Goal: Information Seeking & Learning: Check status

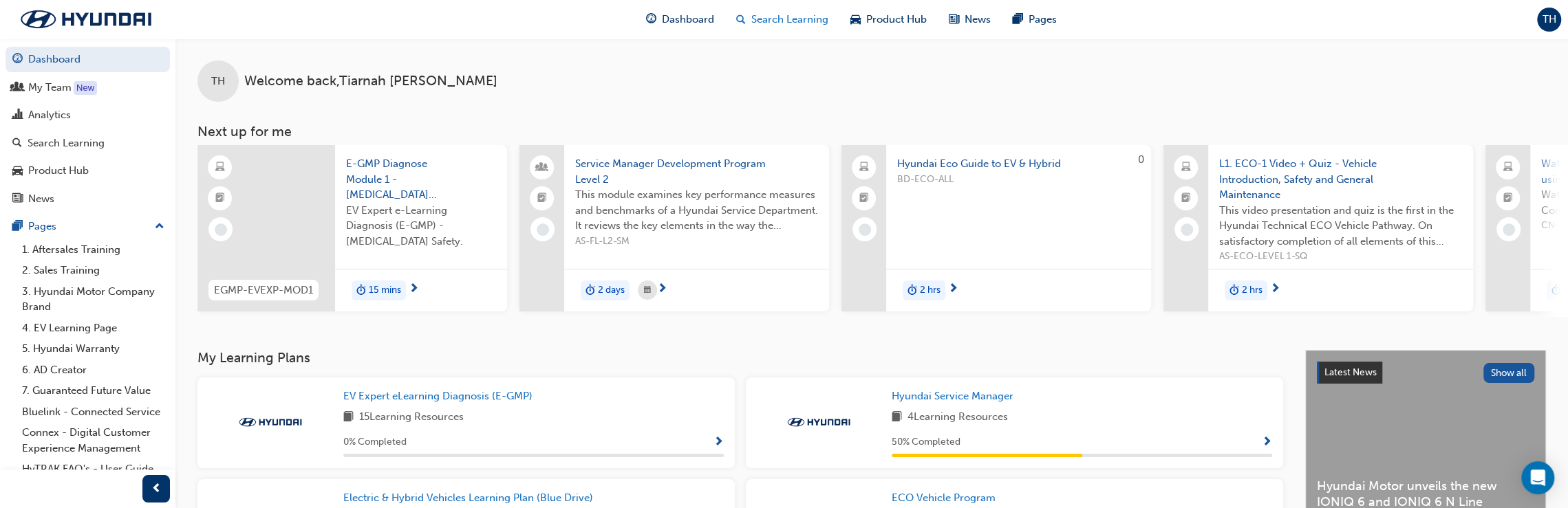
click at [766, 19] on span "Search Learning" at bounding box center [790, 19] width 77 height 16
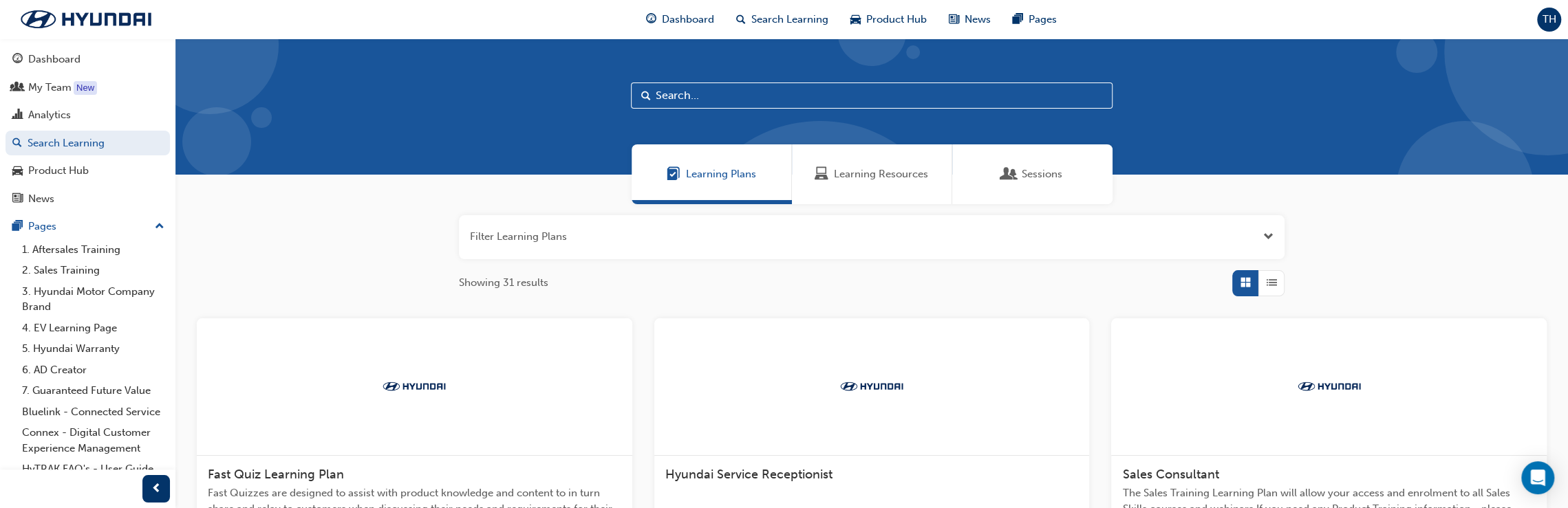
click at [841, 96] on input "text" at bounding box center [871, 96] width 482 height 26
type input "northern"
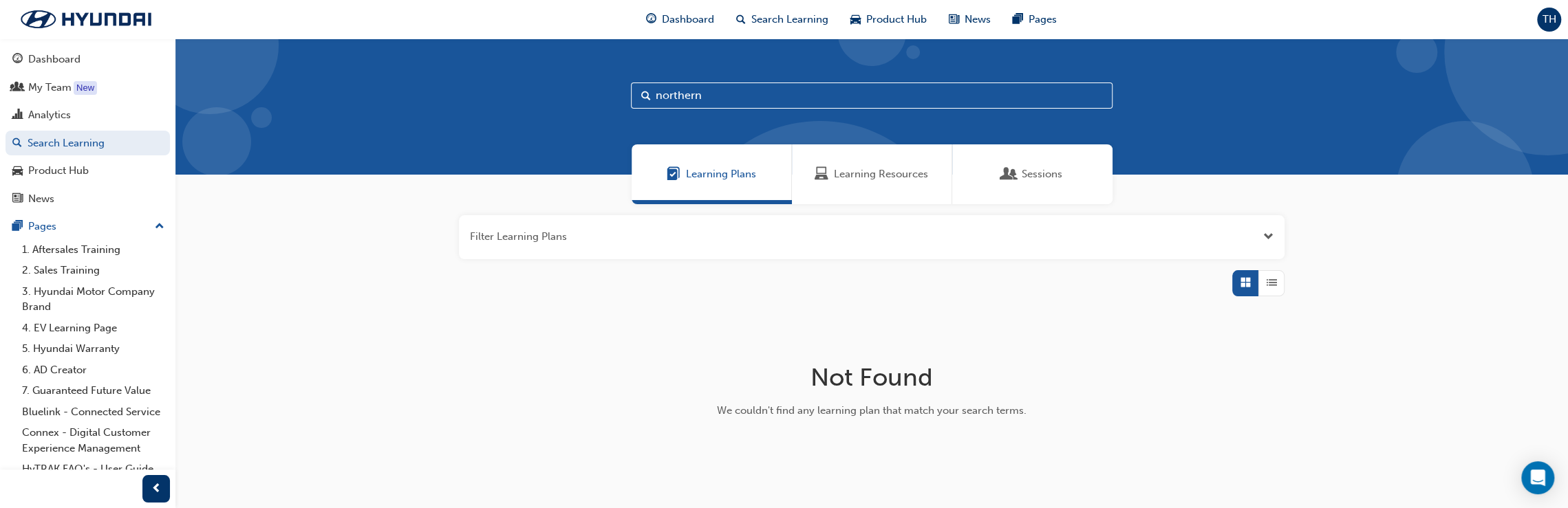
click at [1266, 237] on span "Open the filter" at bounding box center [1268, 236] width 10 height 16
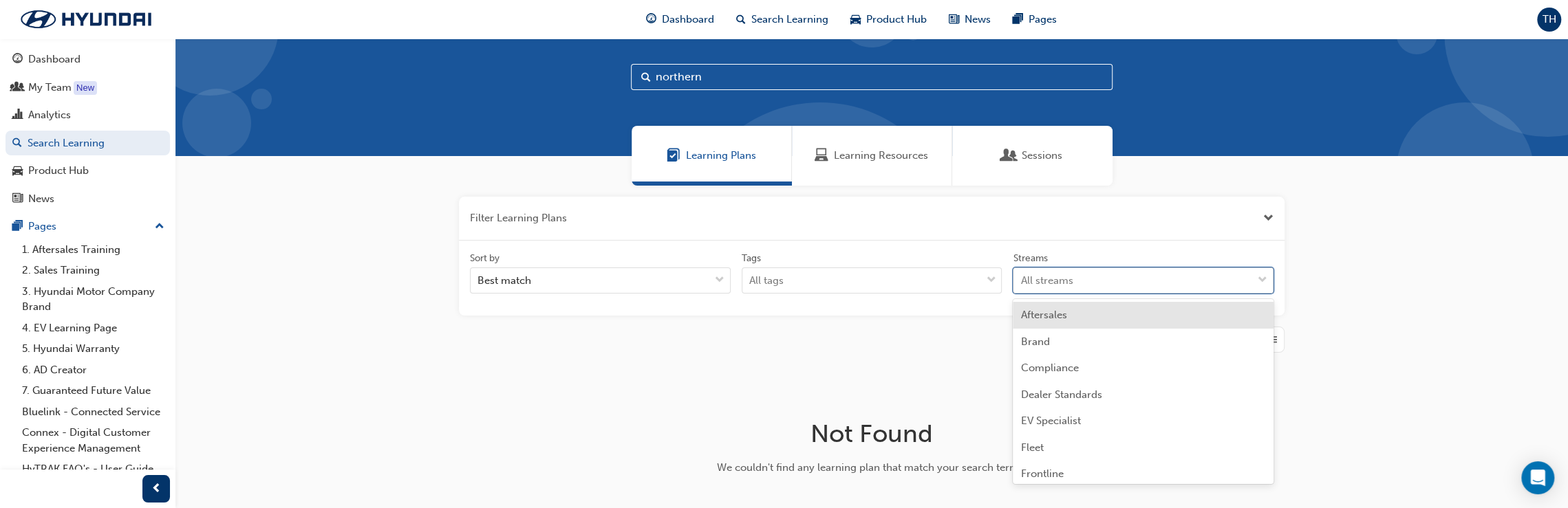
click at [1240, 294] on div "Sort by Best match Tags All tags Streams option Aftersales focused, 1 of 13. 13…" at bounding box center [871, 278] width 815 height 54
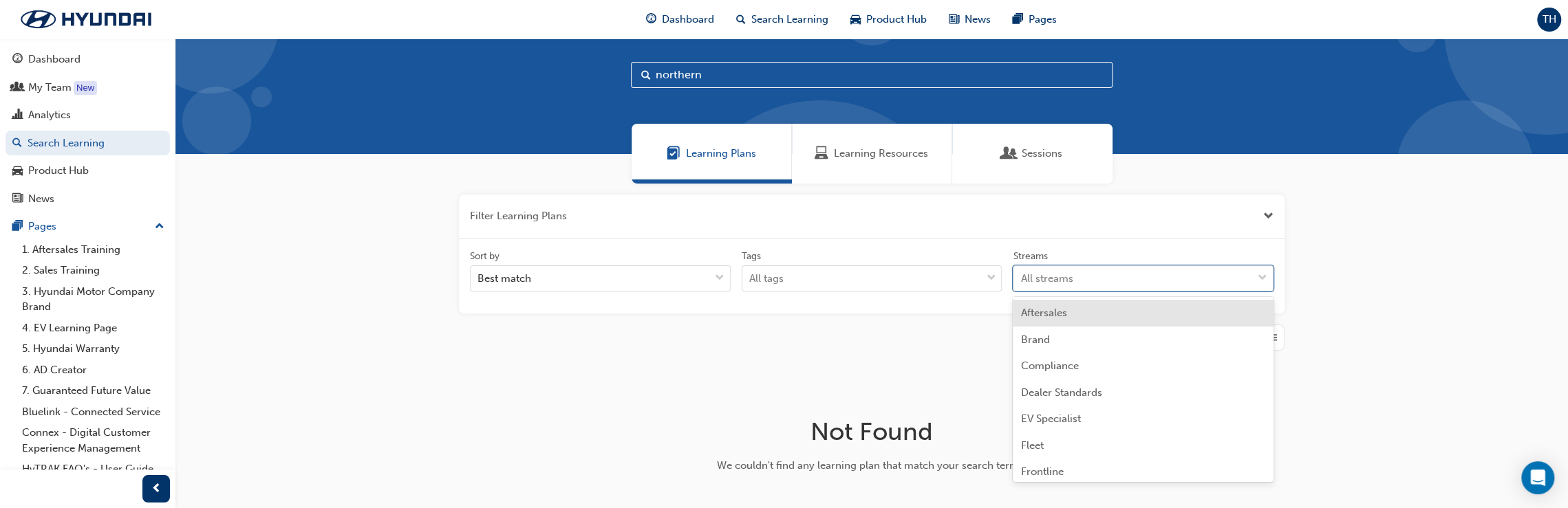
scroll to position [21, 0]
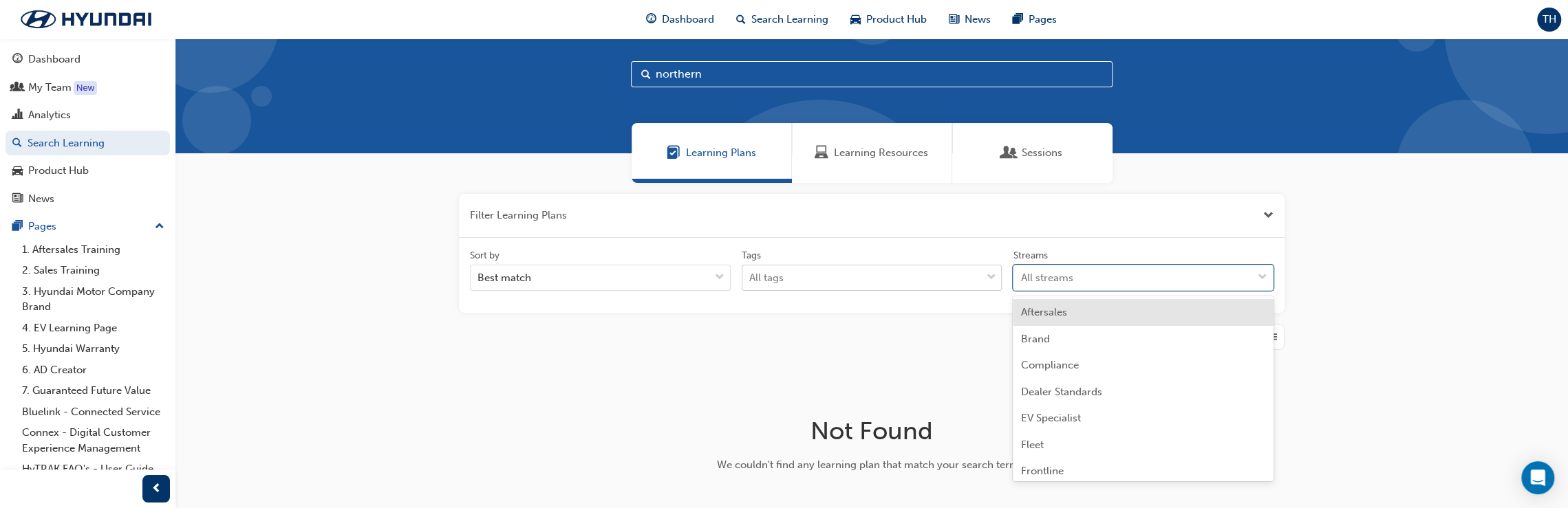
click at [956, 284] on div "All tags" at bounding box center [862, 278] width 239 height 24
click at [751, 283] on input "Tags All tags" at bounding box center [750, 277] width 1 height 12
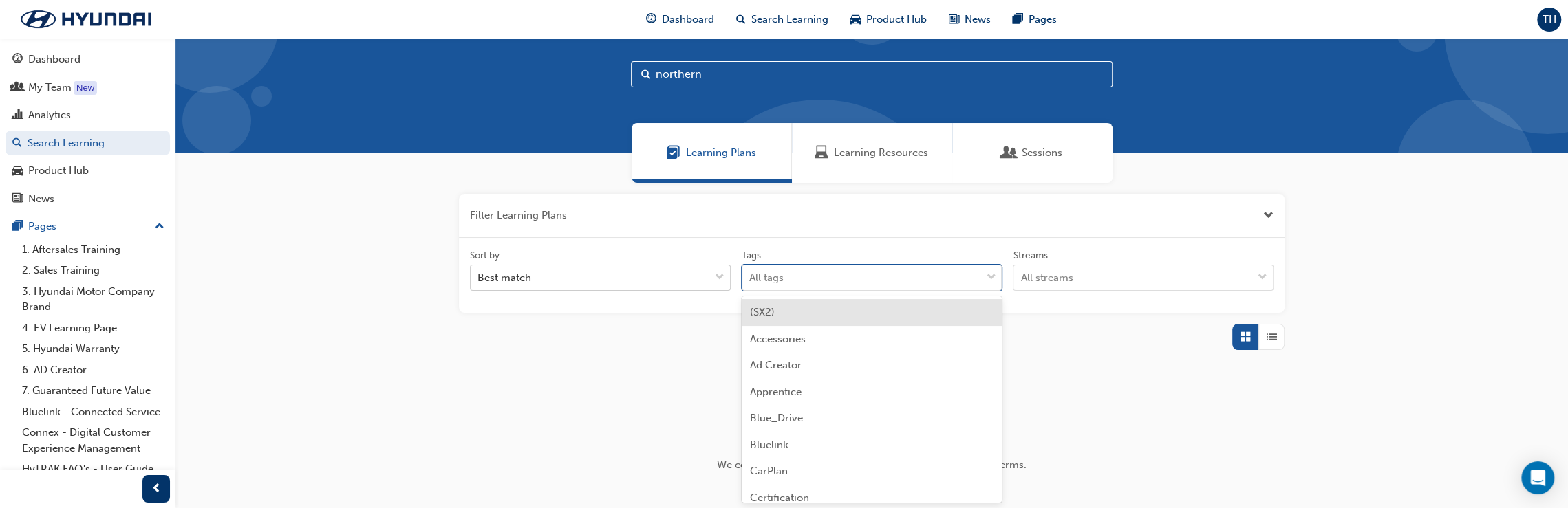
click at [638, 269] on div "Best match" at bounding box center [590, 278] width 239 height 24
click at [479, 272] on input "Sort by Best match" at bounding box center [478, 277] width 1 height 12
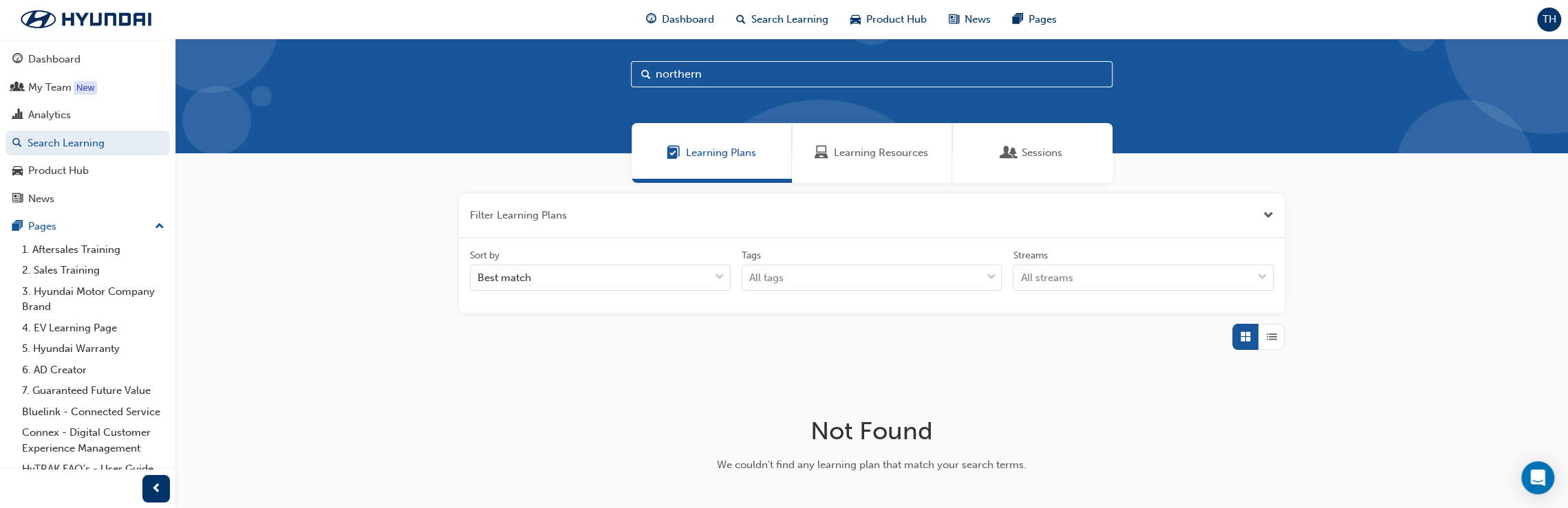
drag, startPoint x: 1370, startPoint y: 240, endPoint x: 1090, endPoint y: 232, distance: 280.1
click at [1370, 241] on div "Filter Learning Plans Sort by Best match Tags All tags Streams All streams Not …" at bounding box center [871, 360] width 1392 height 356
click at [101, 115] on div "Analytics" at bounding box center [88, 115] width 150 height 17
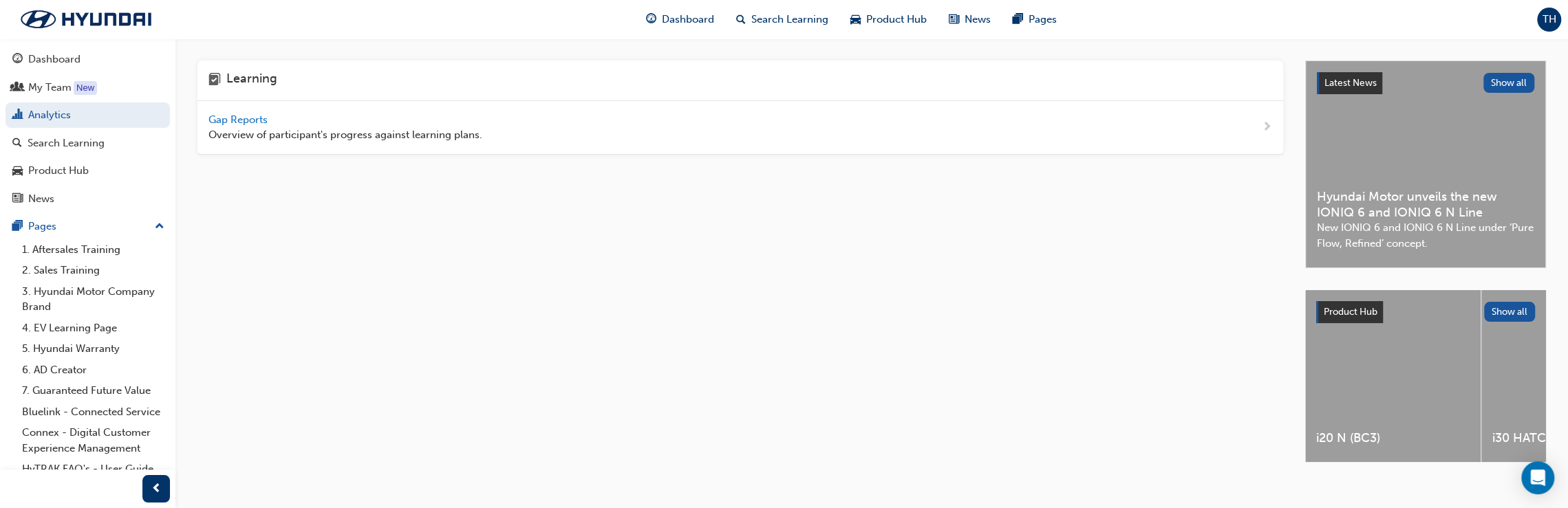
click at [244, 116] on span "Gap Reports" at bounding box center [239, 120] width 62 height 12
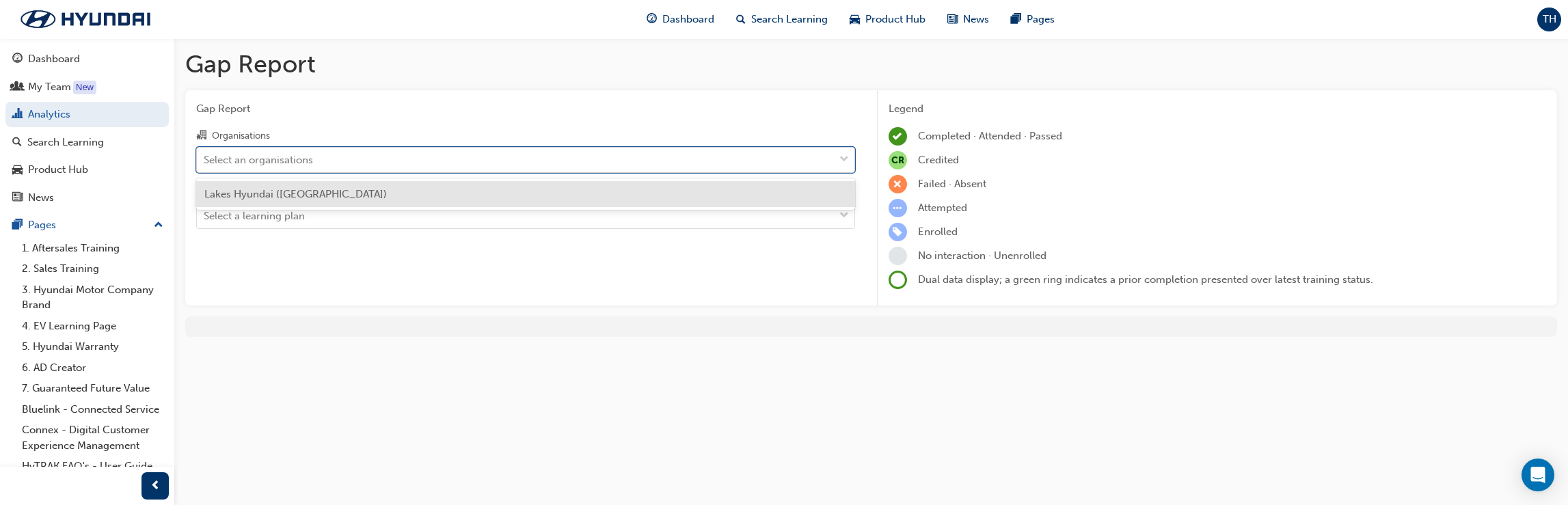
click at [826, 161] on div "Select an organisations" at bounding box center [515, 159] width 637 height 24
click at [205, 161] on input "Organisations option Lakes Hyundai ([GEOGRAPHIC_DATA]) focused, 1 of 1. 1 resul…" at bounding box center [204, 158] width 1 height 12
click at [650, 194] on div "Lakes Hyundai ([GEOGRAPHIC_DATA])" at bounding box center [525, 194] width 659 height 27
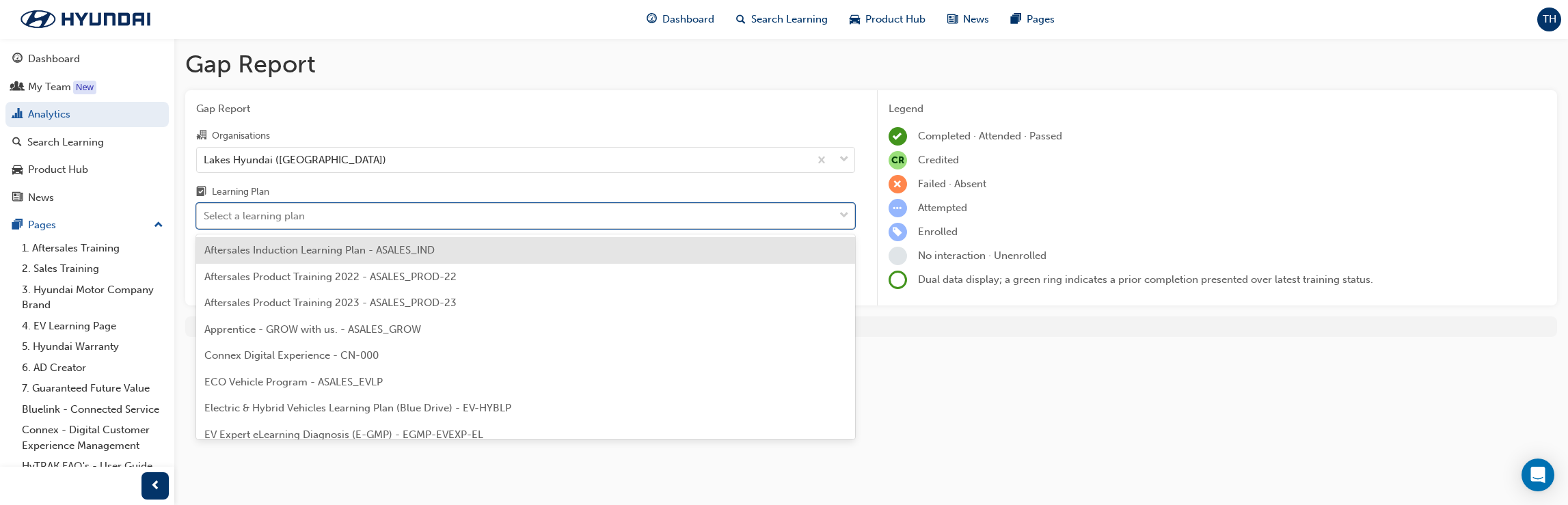
click at [823, 216] on div "Select a learning plan" at bounding box center [515, 216] width 637 height 24
click at [205, 216] on input "Learning Plan option Aftersales Induction Learning Plan - ASALES_IND focused, 1…" at bounding box center [204, 215] width 1 height 12
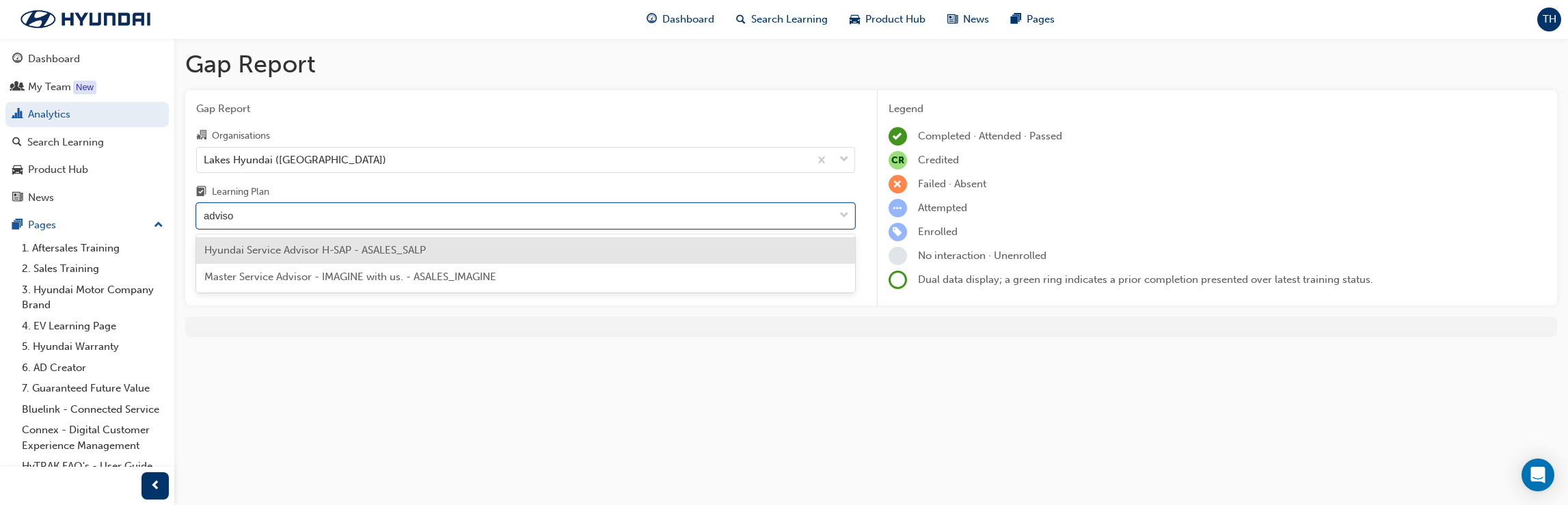
type input "advisor"
click at [450, 248] on div "Hyundai Service Advisor H-SAP - ASALES_SALP" at bounding box center [525, 250] width 659 height 27
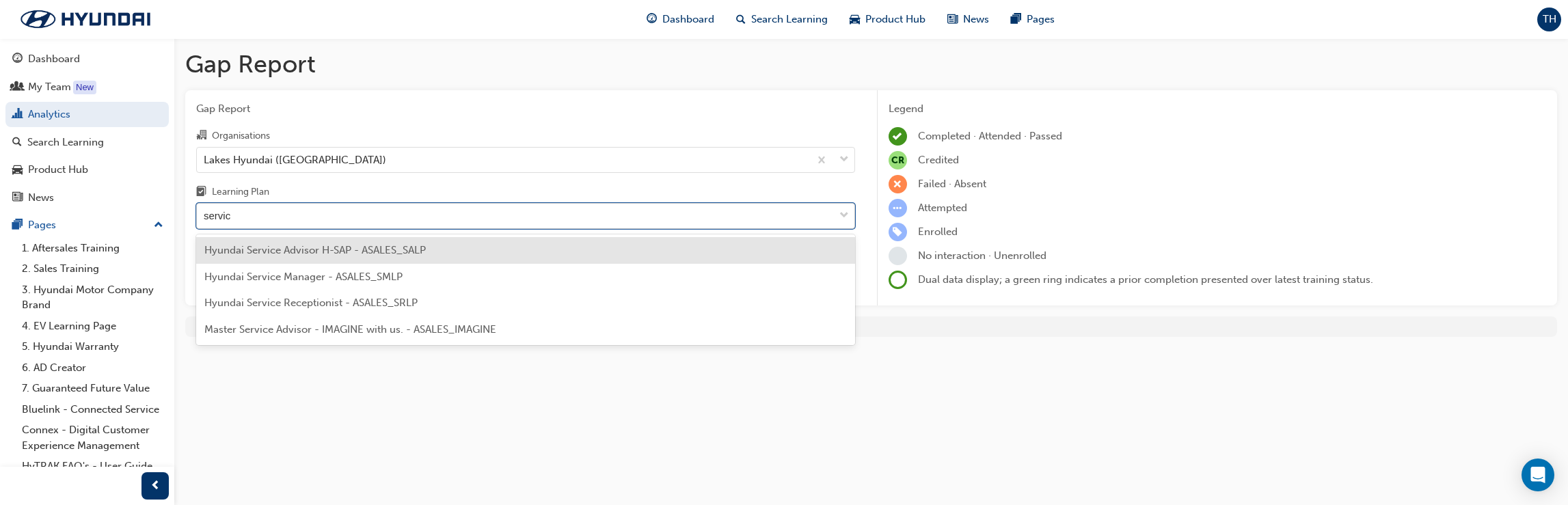
type input "servi"
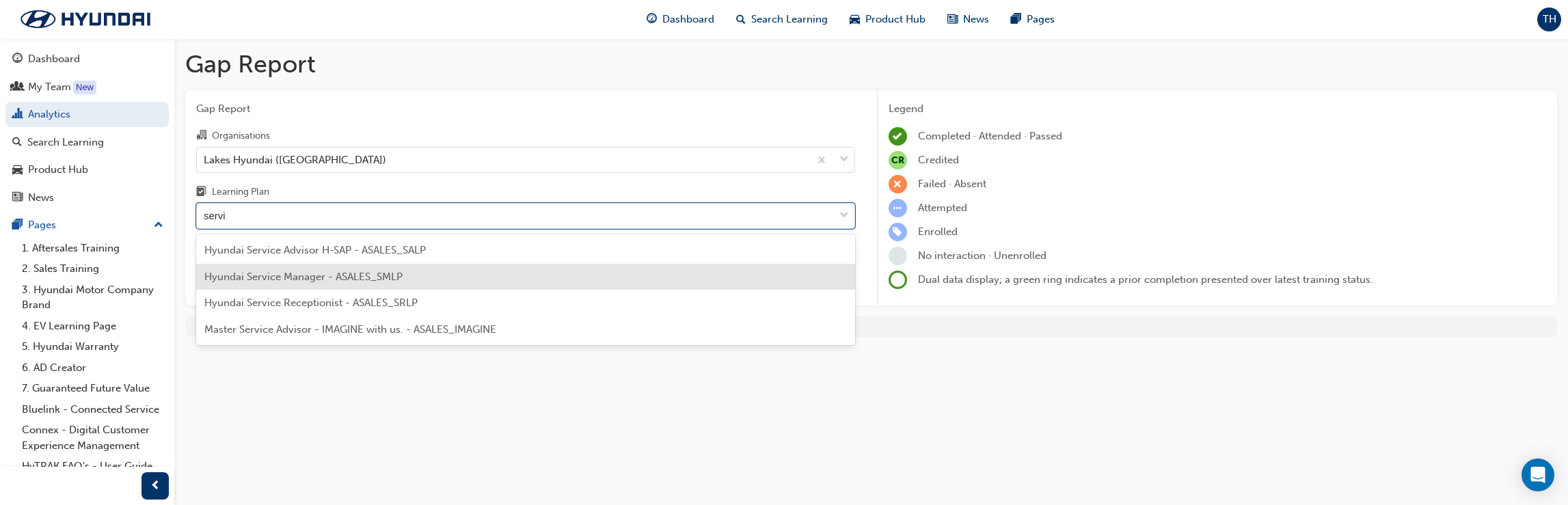
click at [421, 285] on div "Hyundai Service Manager - ASALES_SMLP" at bounding box center [525, 277] width 659 height 27
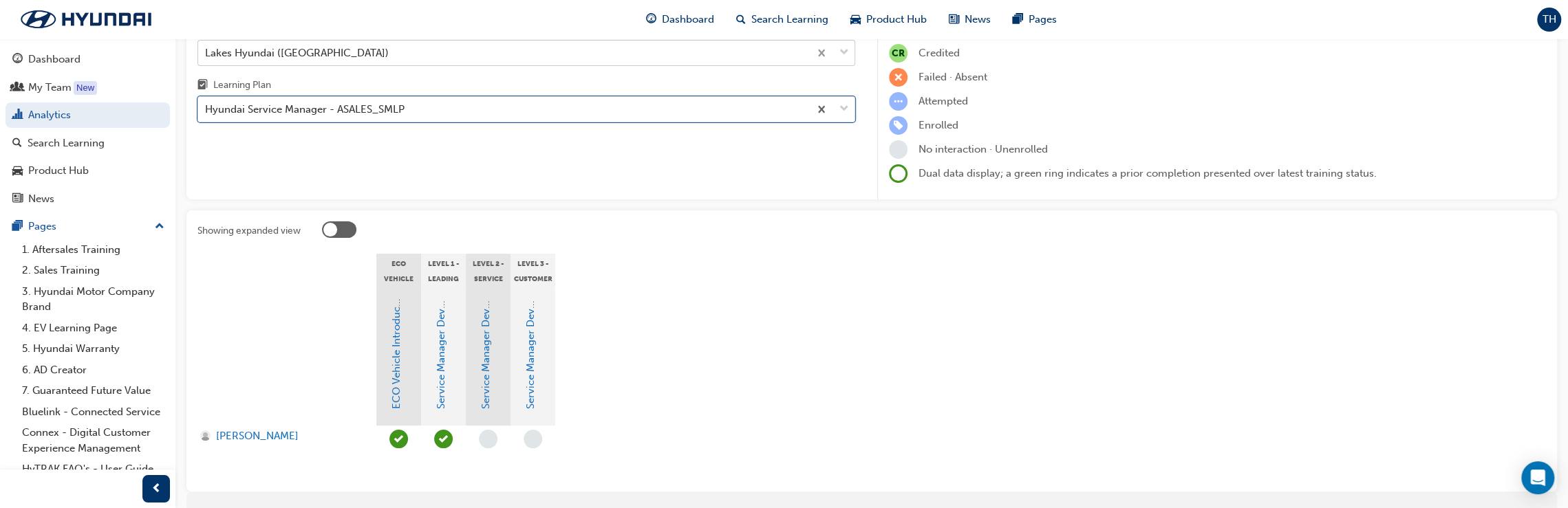
scroll to position [30, 0]
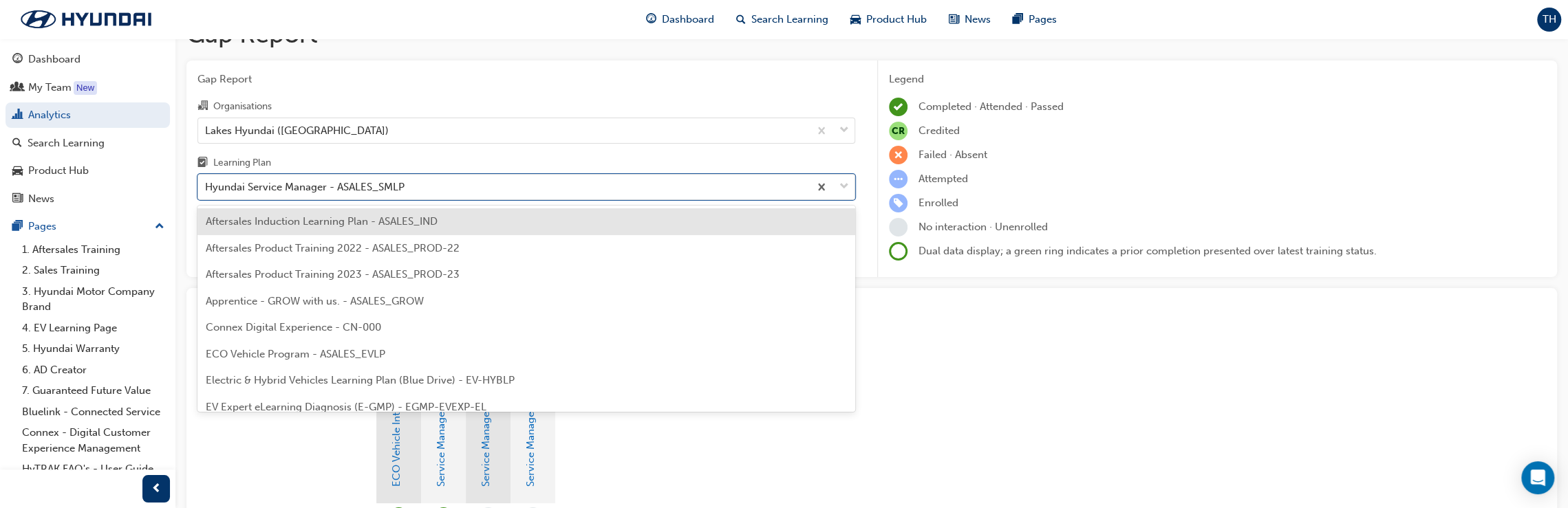
click at [846, 181] on span "down-icon" at bounding box center [844, 187] width 10 height 18
click at [206, 181] on input "Learning Plan option Hyundai Service Manager - ASALES_SMLP, selected. option Af…" at bounding box center [206, 186] width 1 height 12
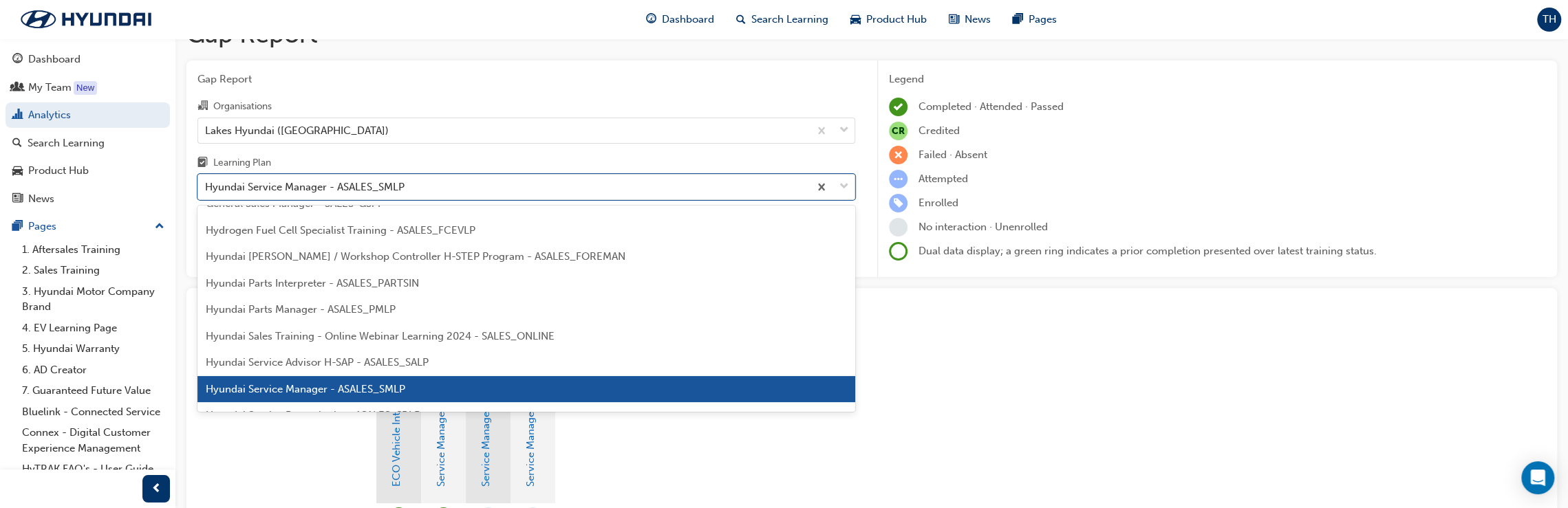
click at [464, 193] on div "Hyundai Service Manager - ASALES_SMLP" at bounding box center [503, 187] width 611 height 24
click at [206, 192] on input "Learning Plan option Hyundai Service Manager - ASALES_SMLP, selected. option Af…" at bounding box center [206, 186] width 1 height 12
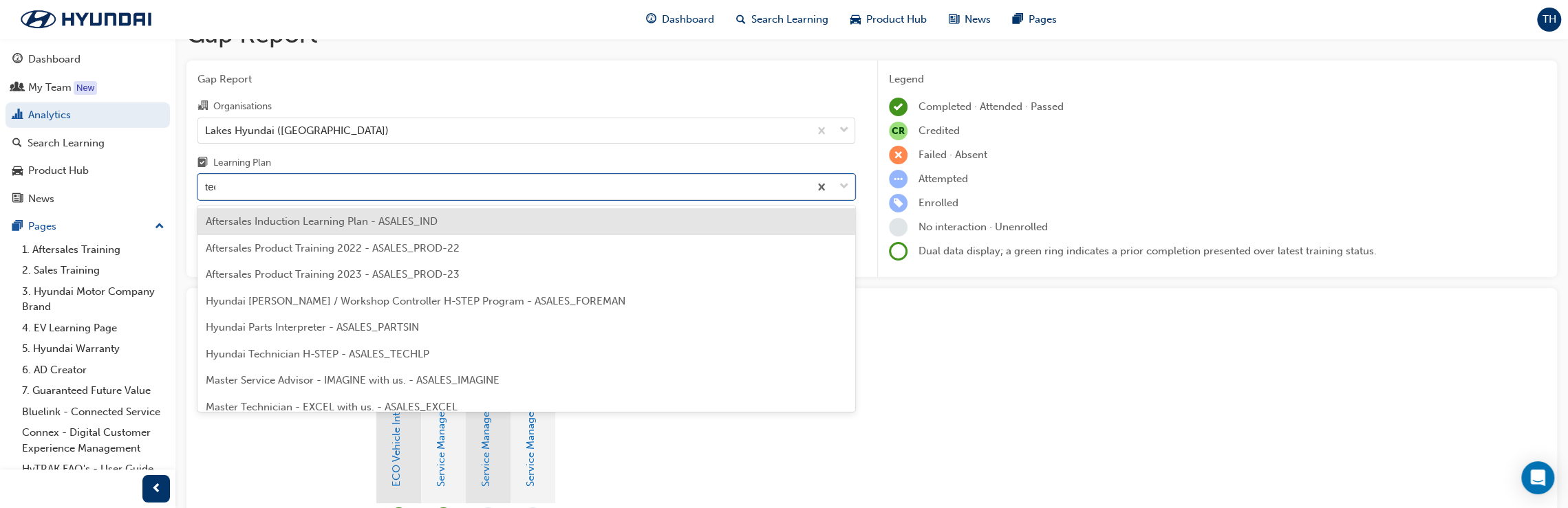
type input "tech"
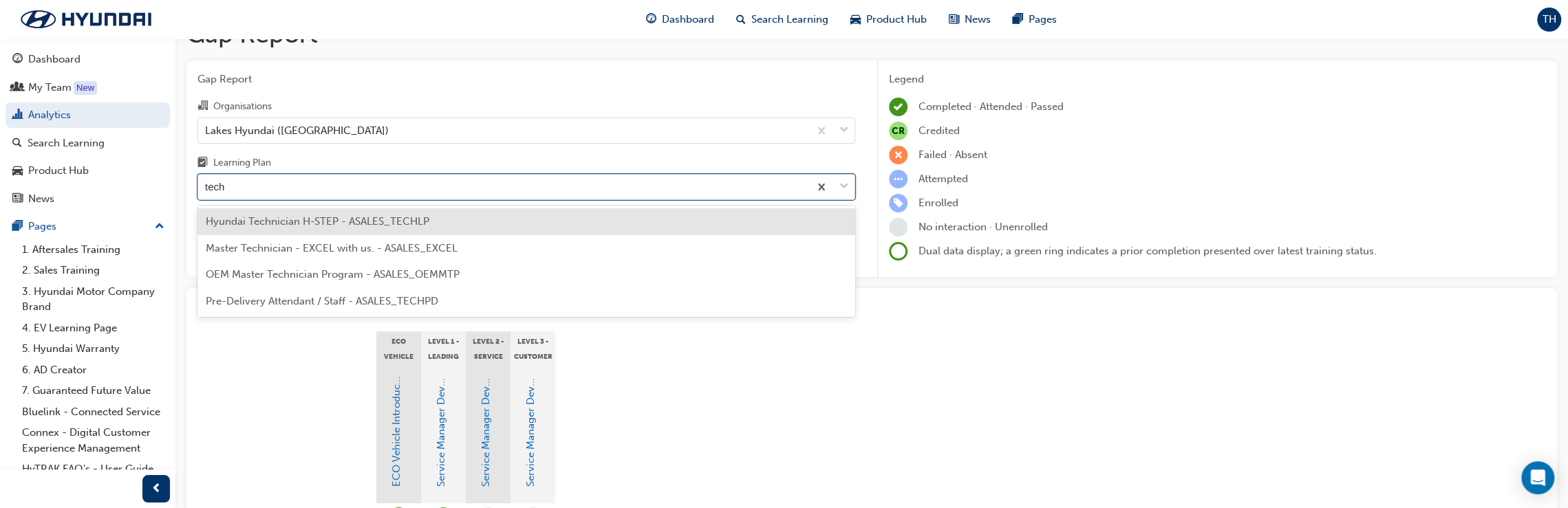
click at [468, 223] on div "Hyundai Technician H-STEP - ASALES_TECHLP" at bounding box center [526, 221] width 657 height 27
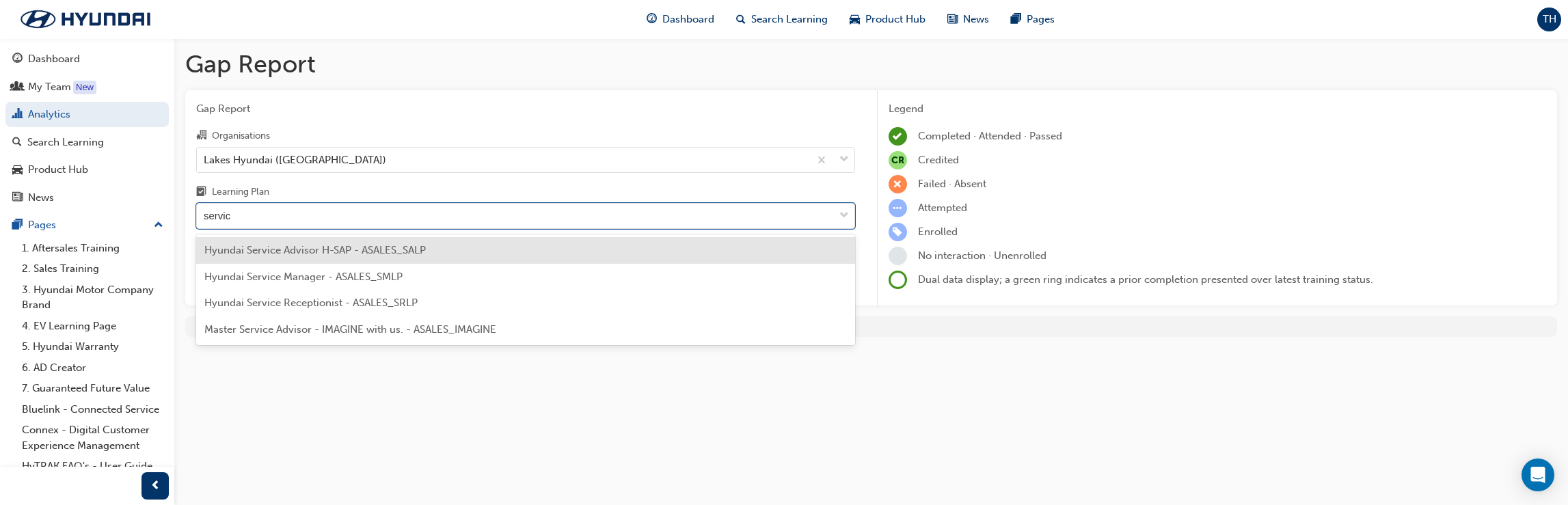
type input "servi"
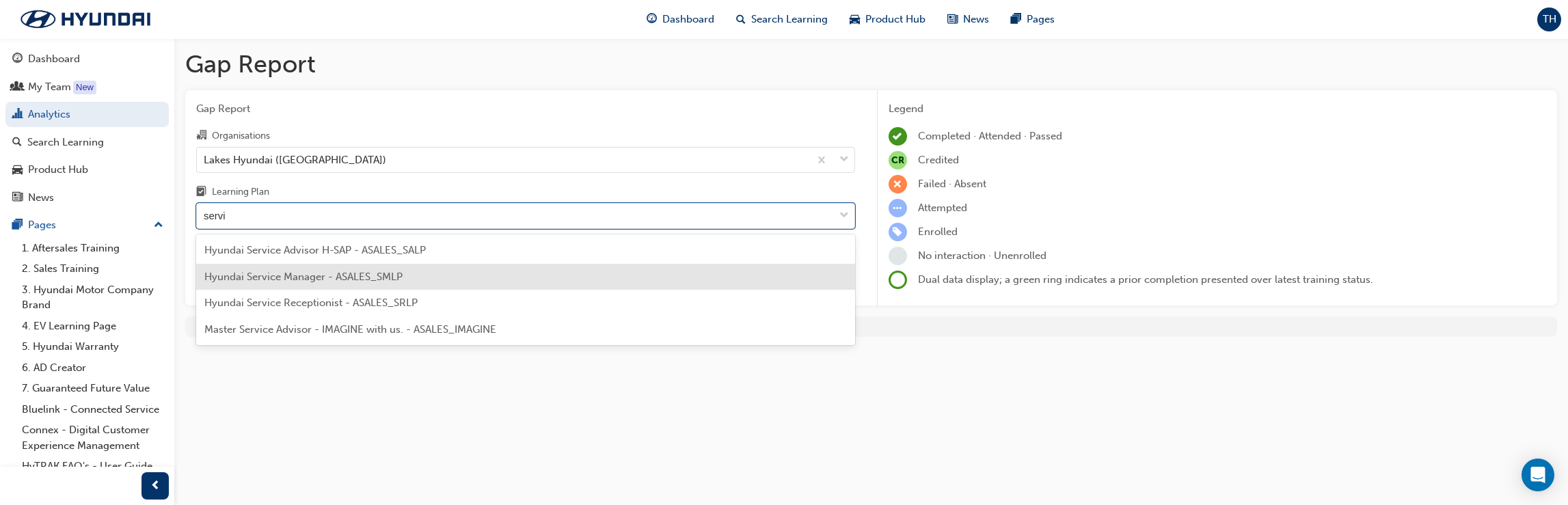
click at [506, 274] on div "Hyundai Service Manager - ASALES_SMLP" at bounding box center [525, 277] width 659 height 27
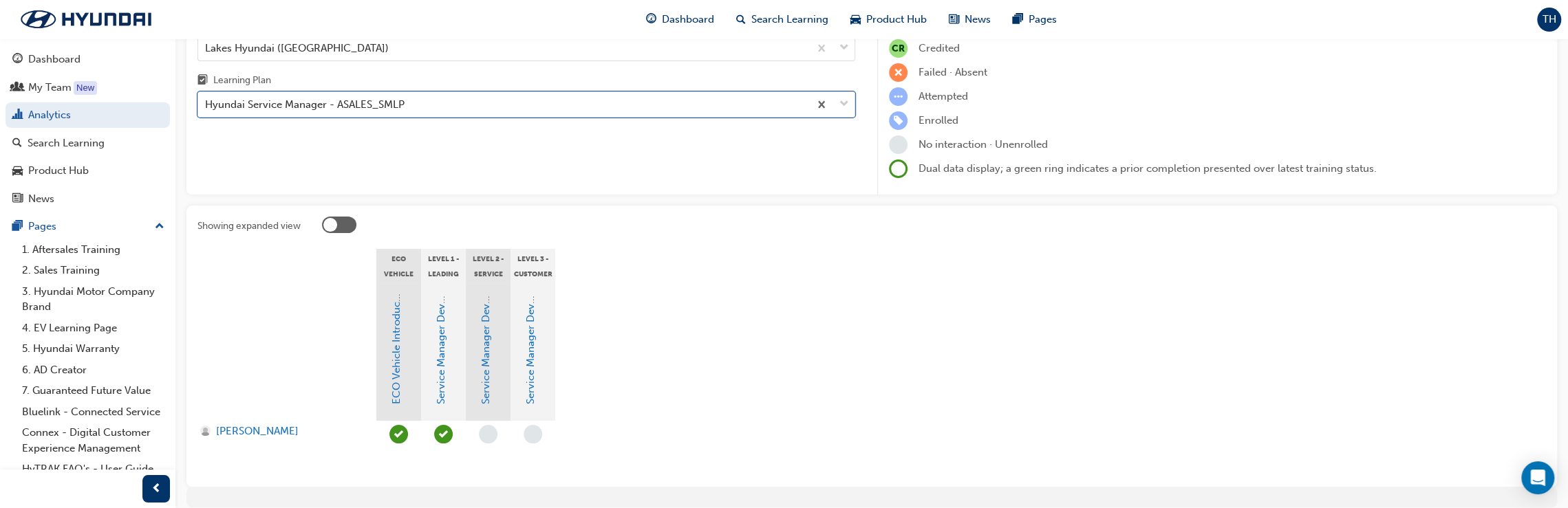
scroll to position [137, 0]
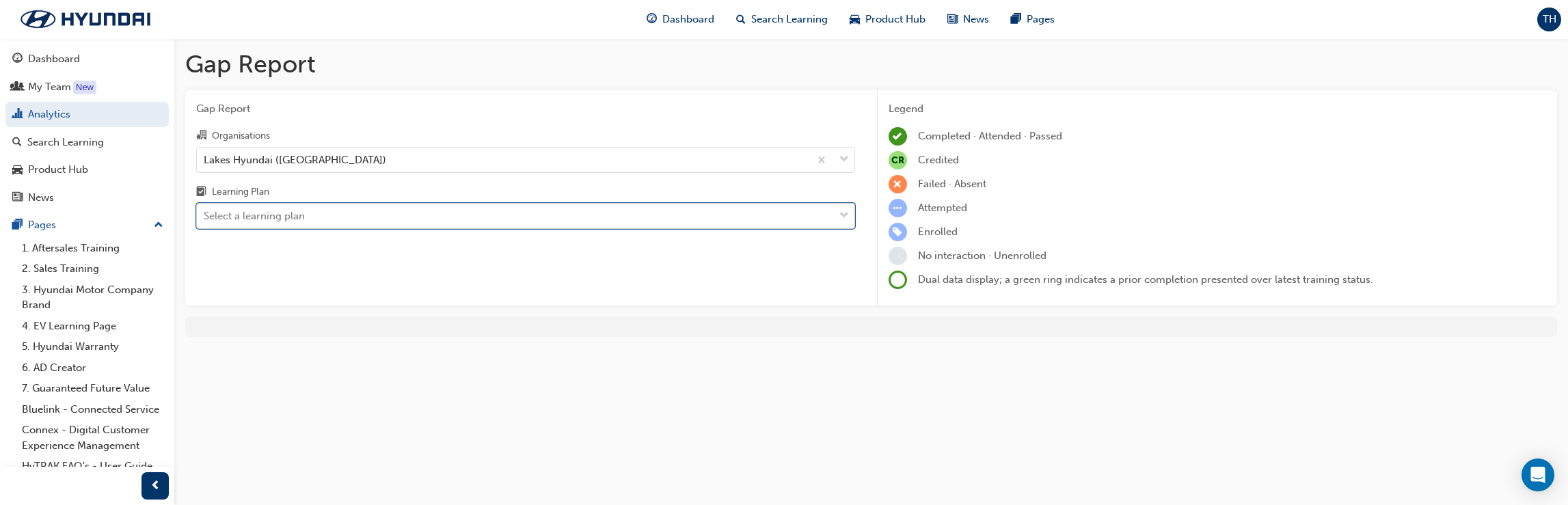
drag, startPoint x: 842, startPoint y: 217, endPoint x: 835, endPoint y: 216, distance: 7.1
click at [842, 217] on span "down-icon" at bounding box center [844, 216] width 10 height 18
click at [205, 217] on input "Learning Plan option Hyundai Service Manager - ASALES_SMLP, selected. 0 results…" at bounding box center [204, 215] width 1 height 12
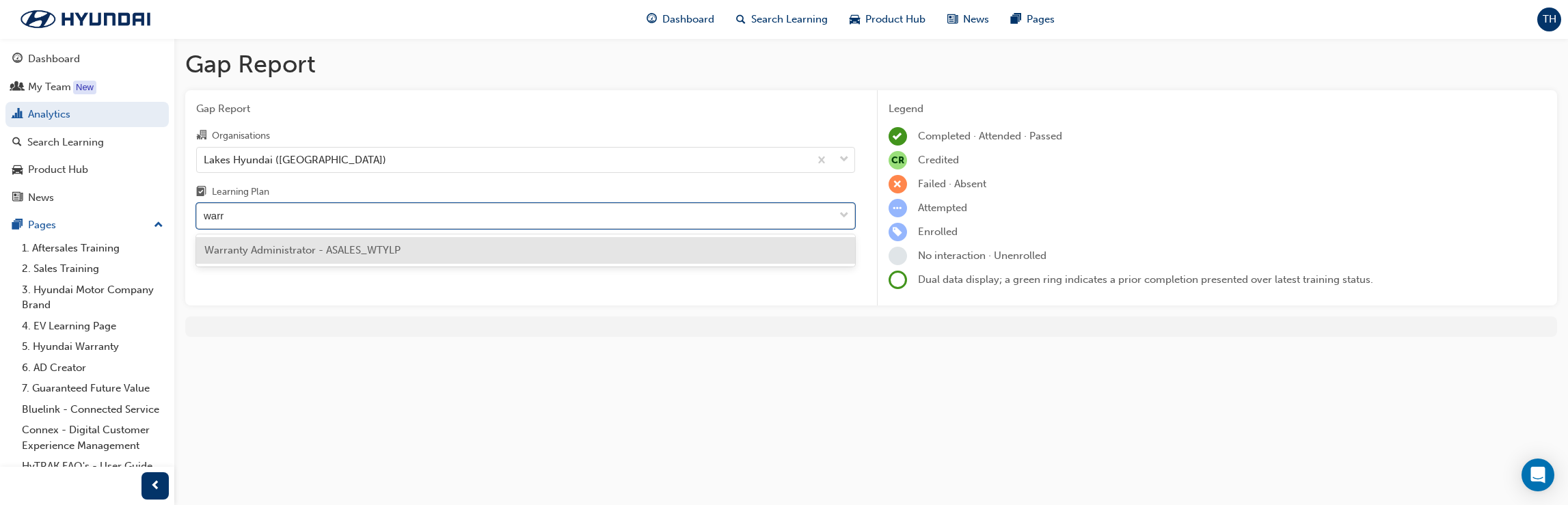
type input "warra"
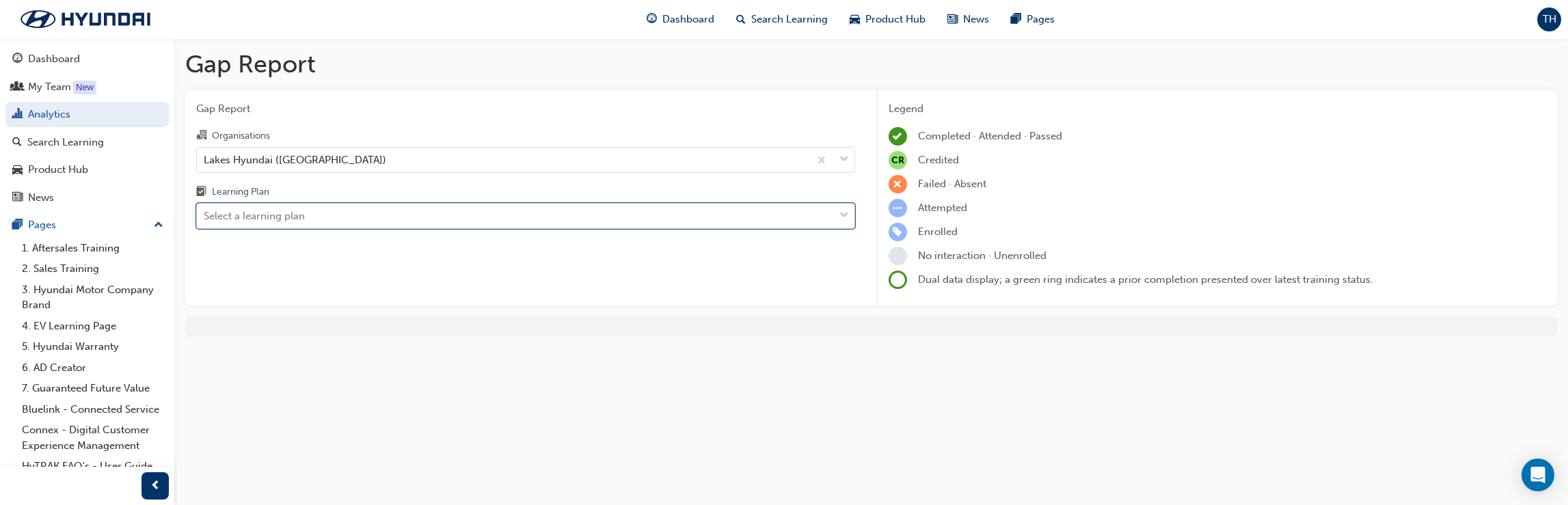
click at [845, 211] on span "down-icon" at bounding box center [844, 216] width 10 height 18
click at [205, 211] on input "Learning Plan option Warranty Administrator - ASALES_WTYLP, selected. 0 results…" at bounding box center [204, 215] width 1 height 12
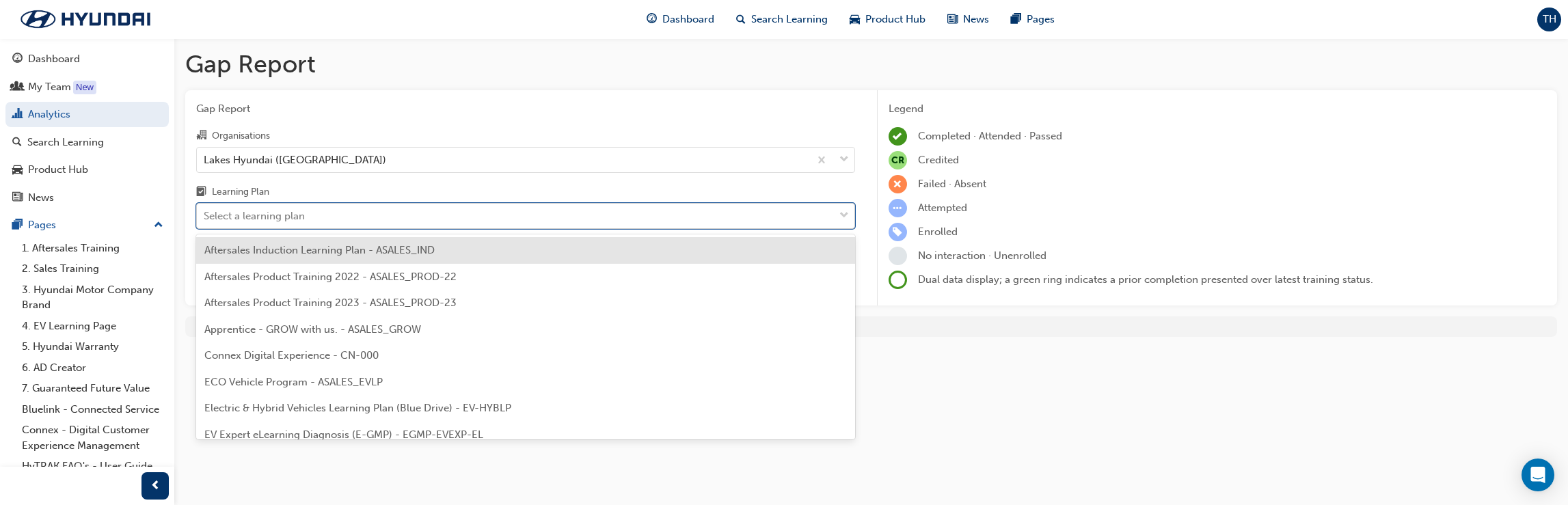
click at [391, 217] on div "Select a learning plan" at bounding box center [515, 216] width 637 height 24
click at [205, 217] on input "Learning Plan option Warranty Administrator - ASALES_WTYLP, selected. option Af…" at bounding box center [204, 215] width 1 height 12
click at [841, 215] on span "down-icon" at bounding box center [844, 216] width 10 height 18
click at [205, 215] on input "Learning Plan option Warranty Administrator - ASALES_WTYLP, selected. option Af…" at bounding box center [204, 215] width 1 height 12
type input "sales"
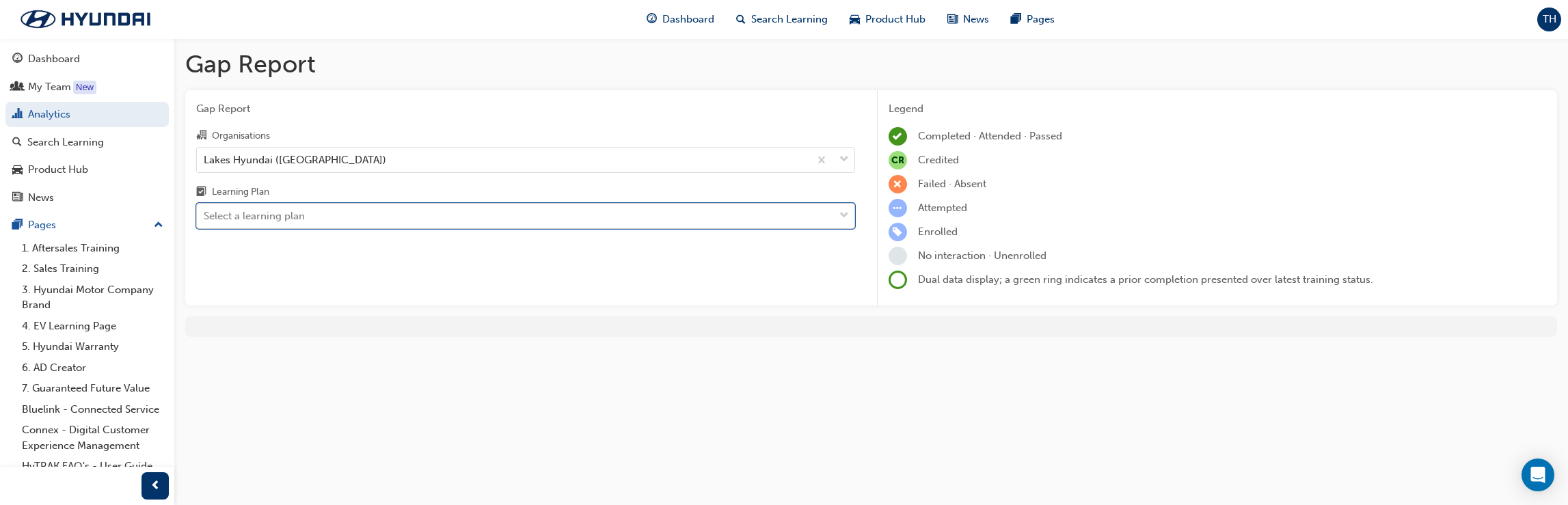
click at [291, 212] on div "Select a learning plan" at bounding box center [254, 216] width 101 height 16
click at [205, 212] on input "Learning Plan option Aftersales Induction Learning Plan - ASALES_IND, selected.…" at bounding box center [204, 215] width 1 height 12
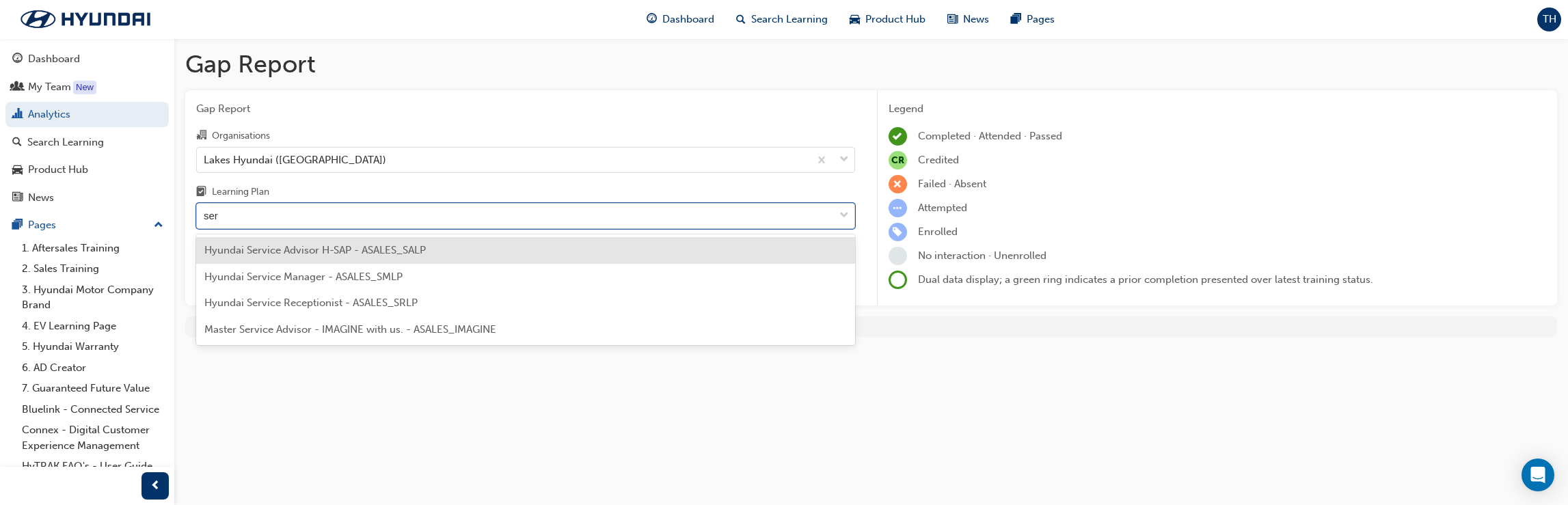
type input "serv"
click at [373, 252] on span "Hyundai Service Advisor H-SAP - ASALES_SALP" at bounding box center [315, 250] width 221 height 12
